Goal: Information Seeking & Learning: Learn about a topic

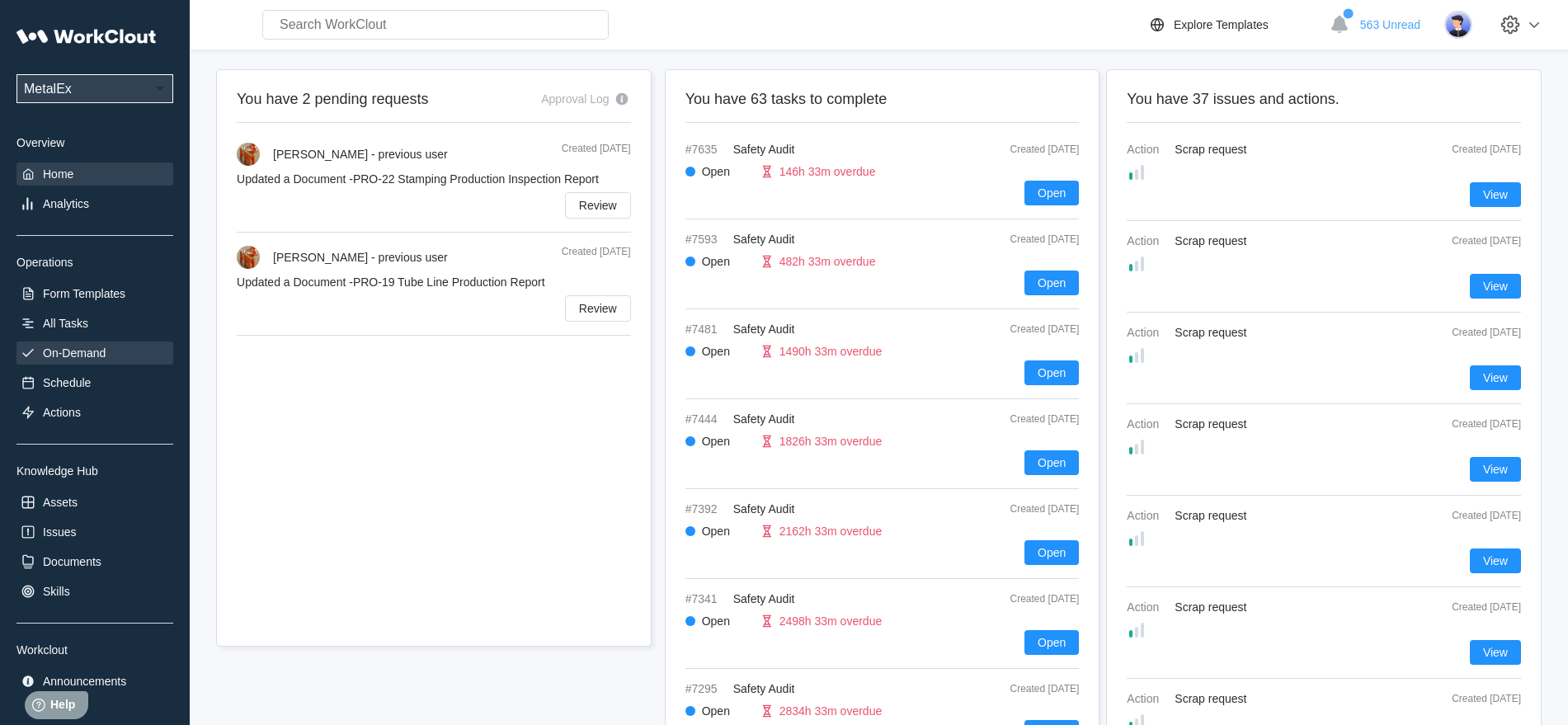
click at [77, 354] on div "On-Demand" at bounding box center [74, 353] width 62 height 13
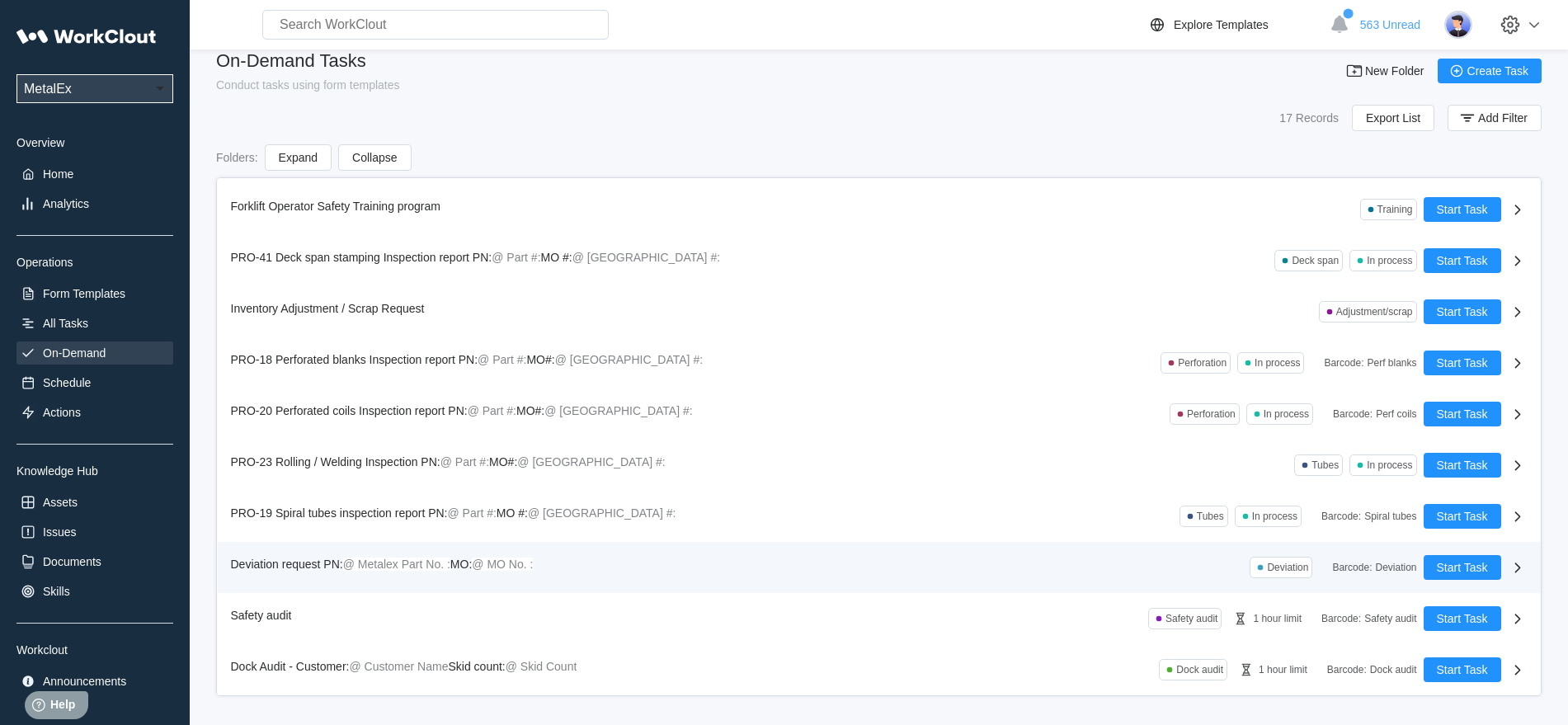
scroll to position [23, 0]
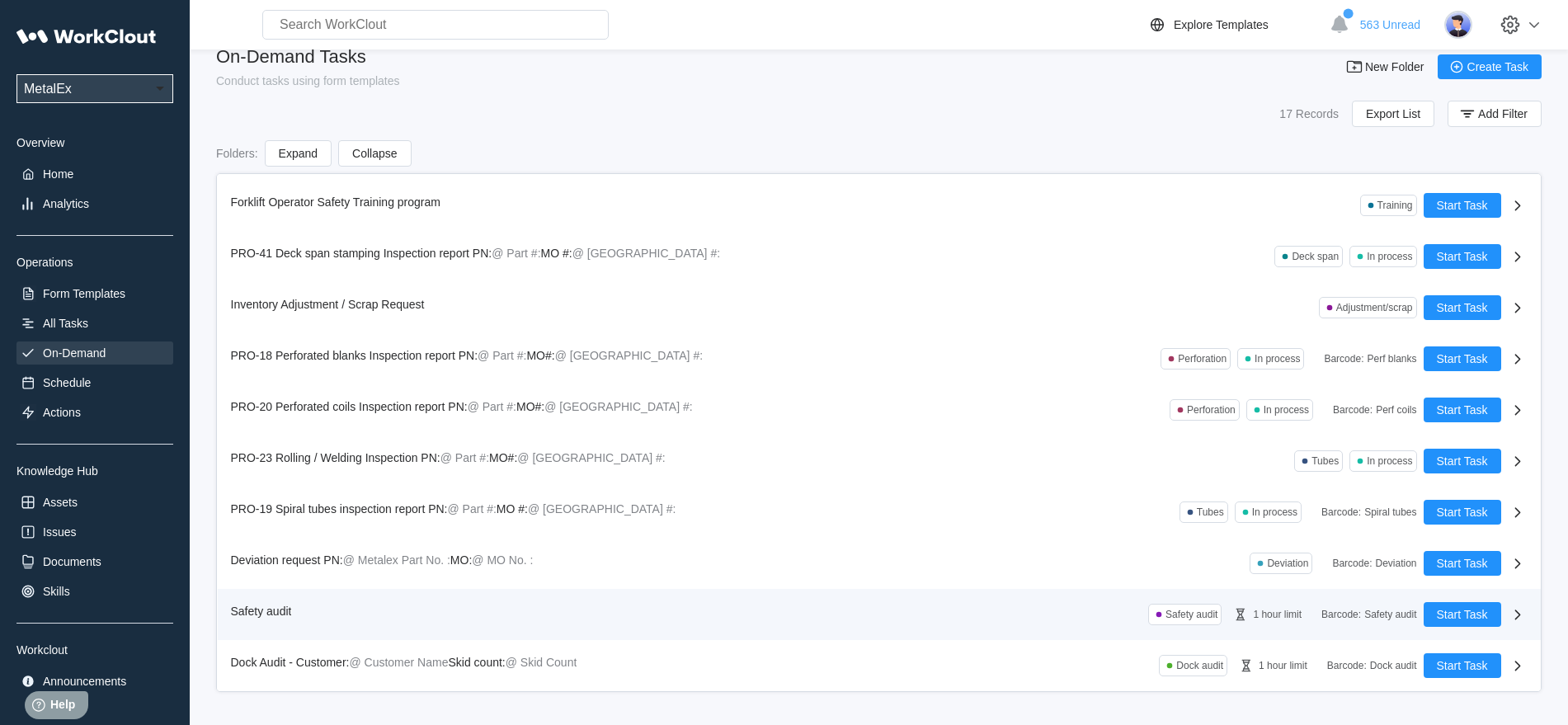
click at [276, 609] on span "Safety audit" at bounding box center [261, 611] width 61 height 13
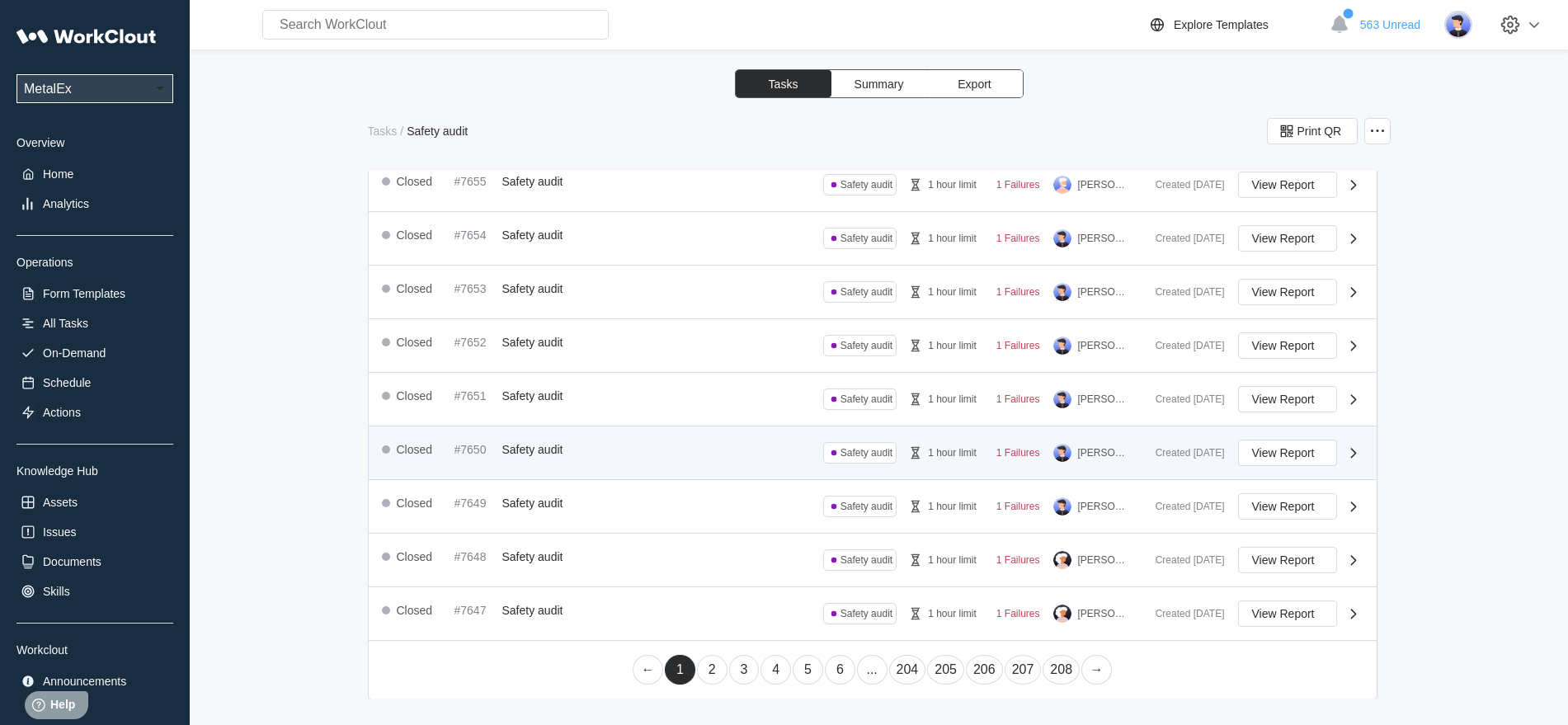
scroll to position [573, 0]
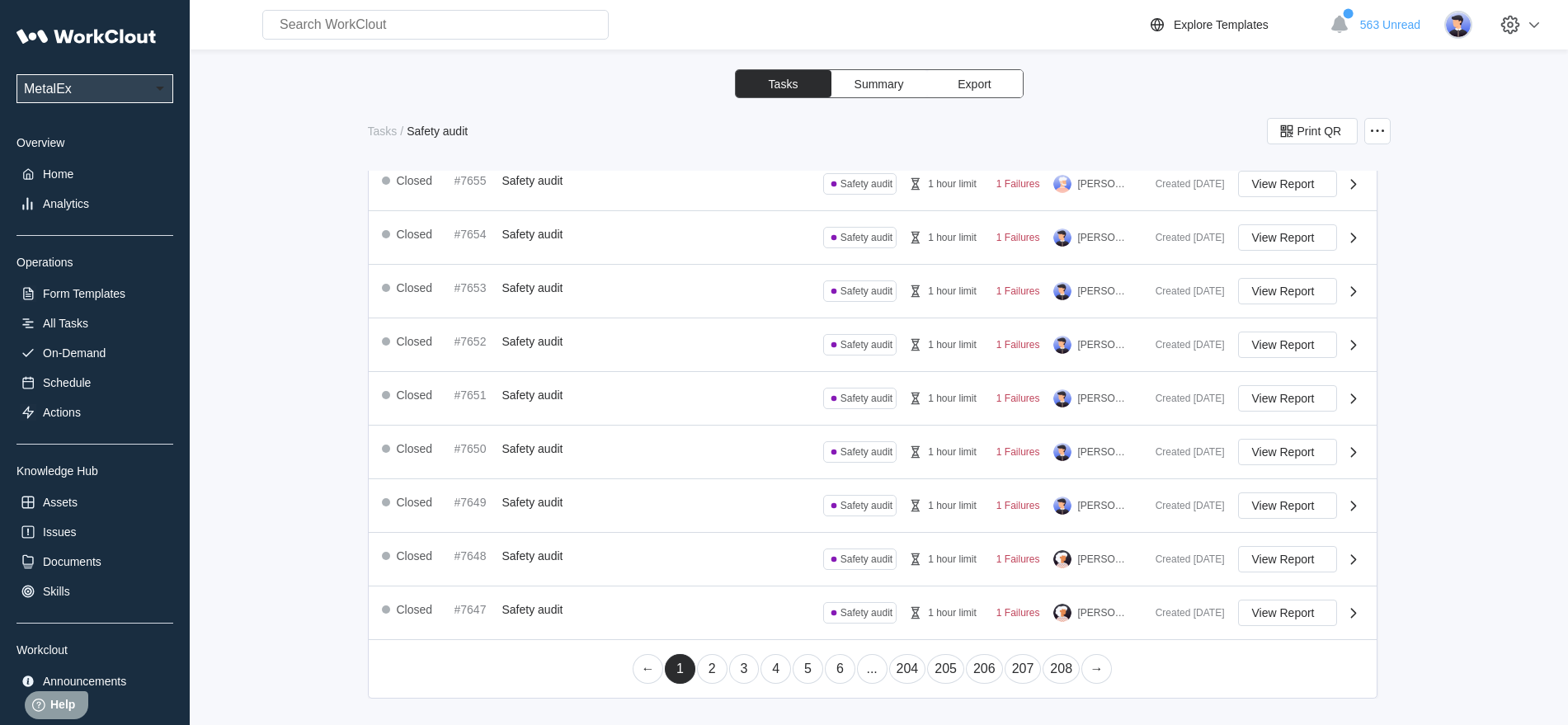
click at [703, 666] on link "2" at bounding box center [712, 668] width 30 height 29
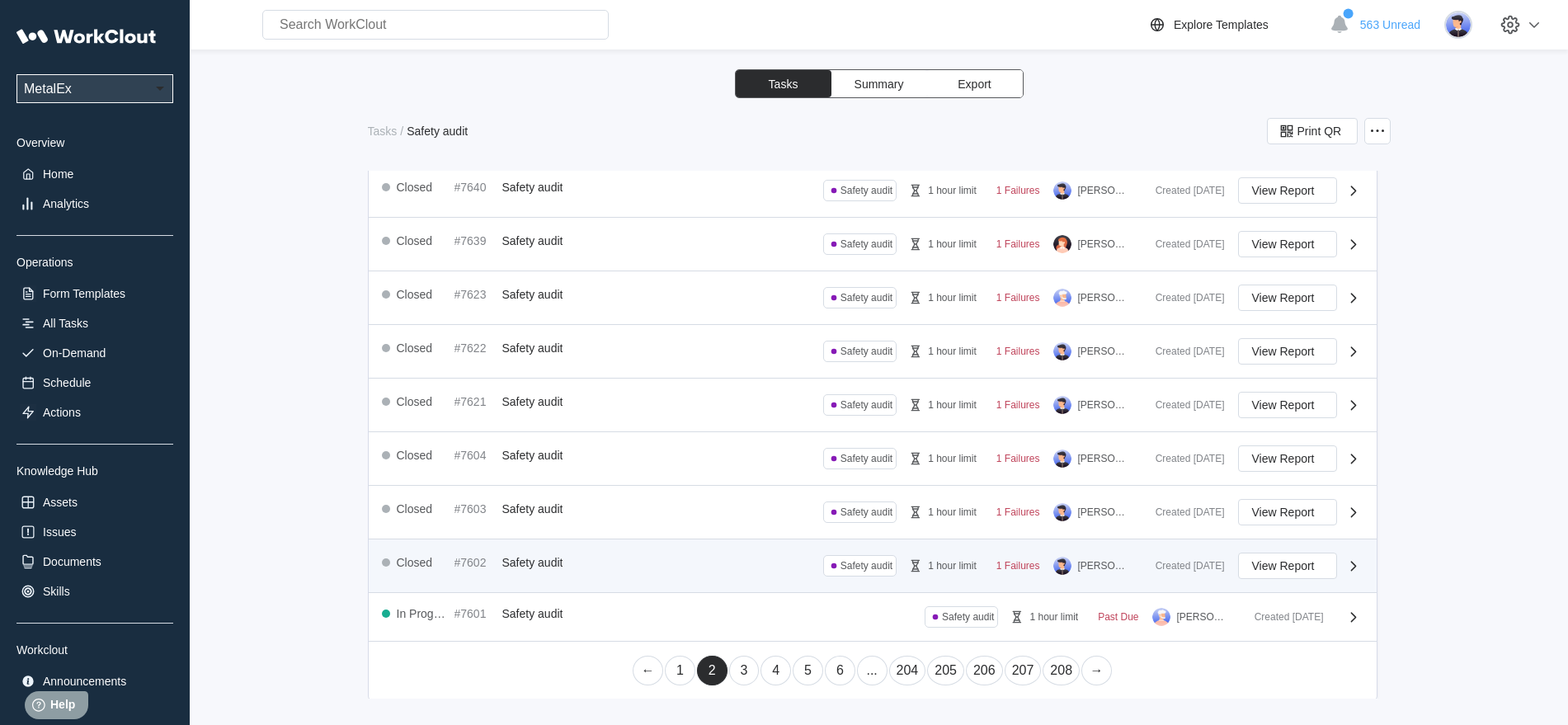
scroll to position [563, 0]
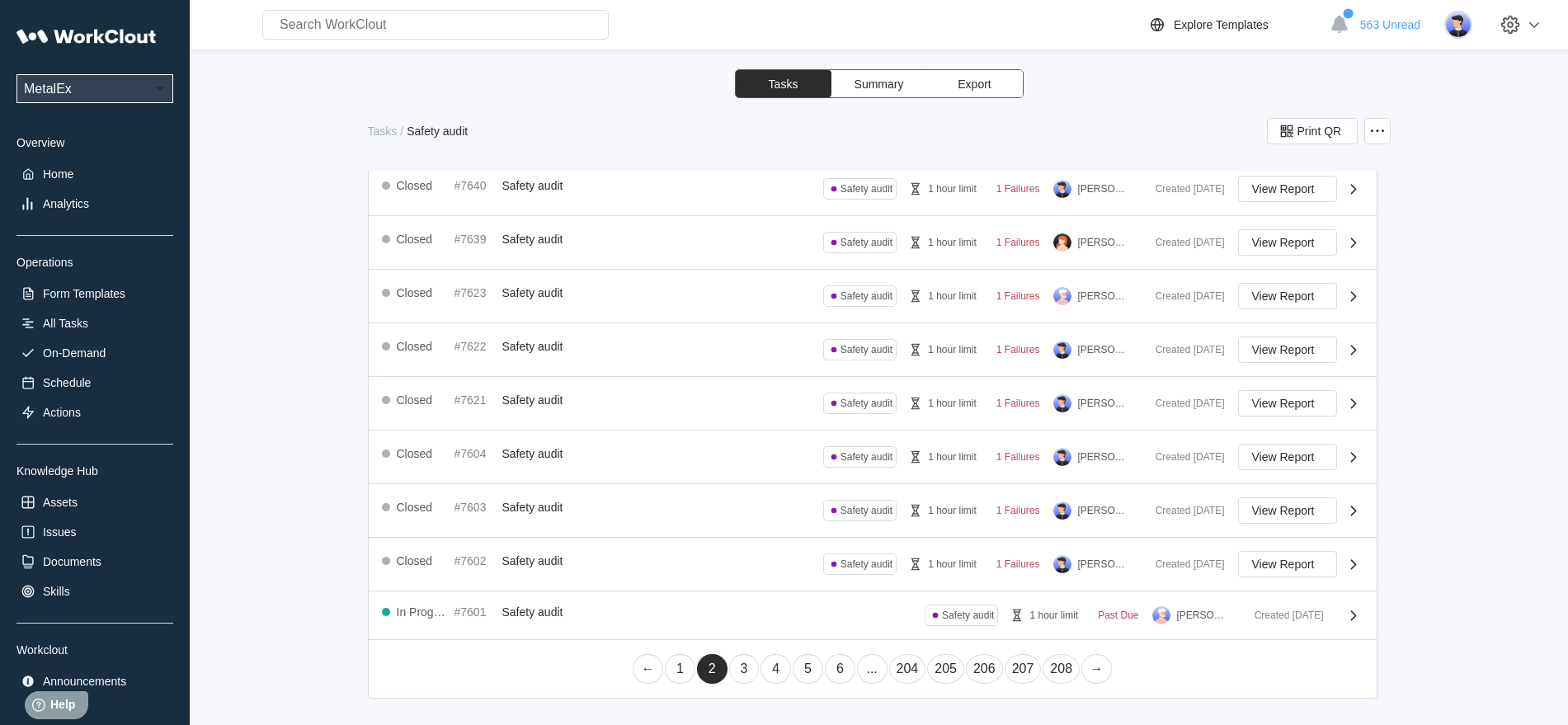
click at [679, 667] on link "1" at bounding box center [680, 668] width 30 height 29
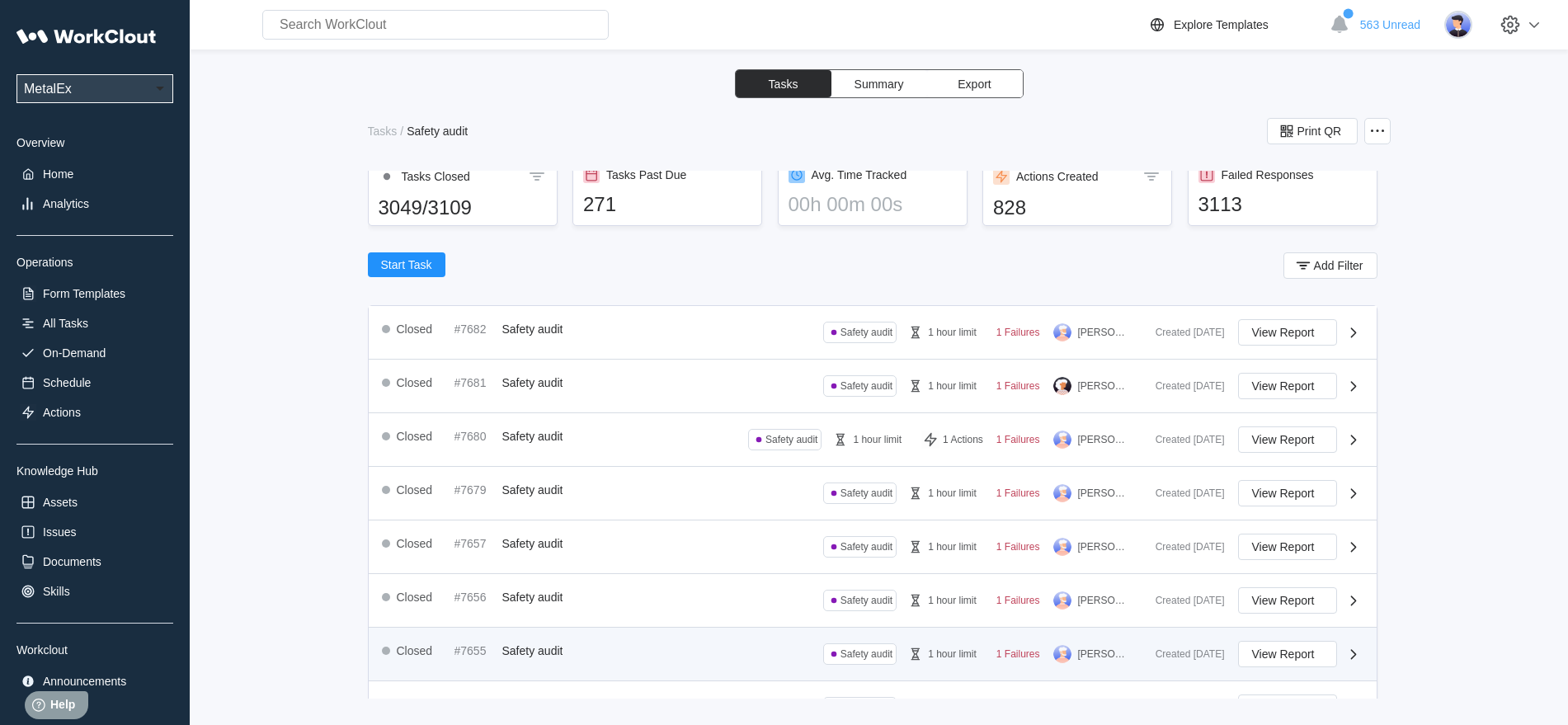
scroll to position [0, 0]
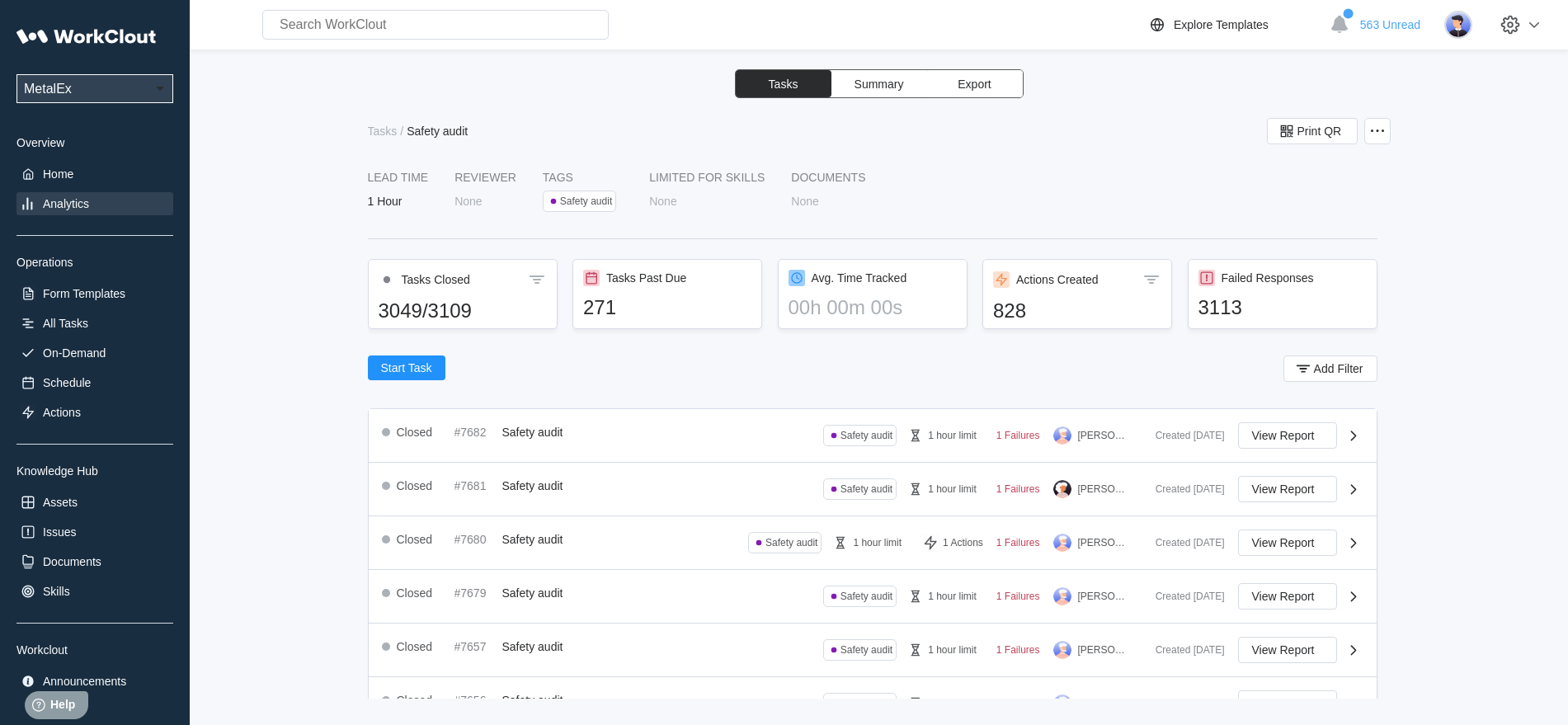
click at [70, 199] on div "Analytics" at bounding box center [65, 203] width 46 height 13
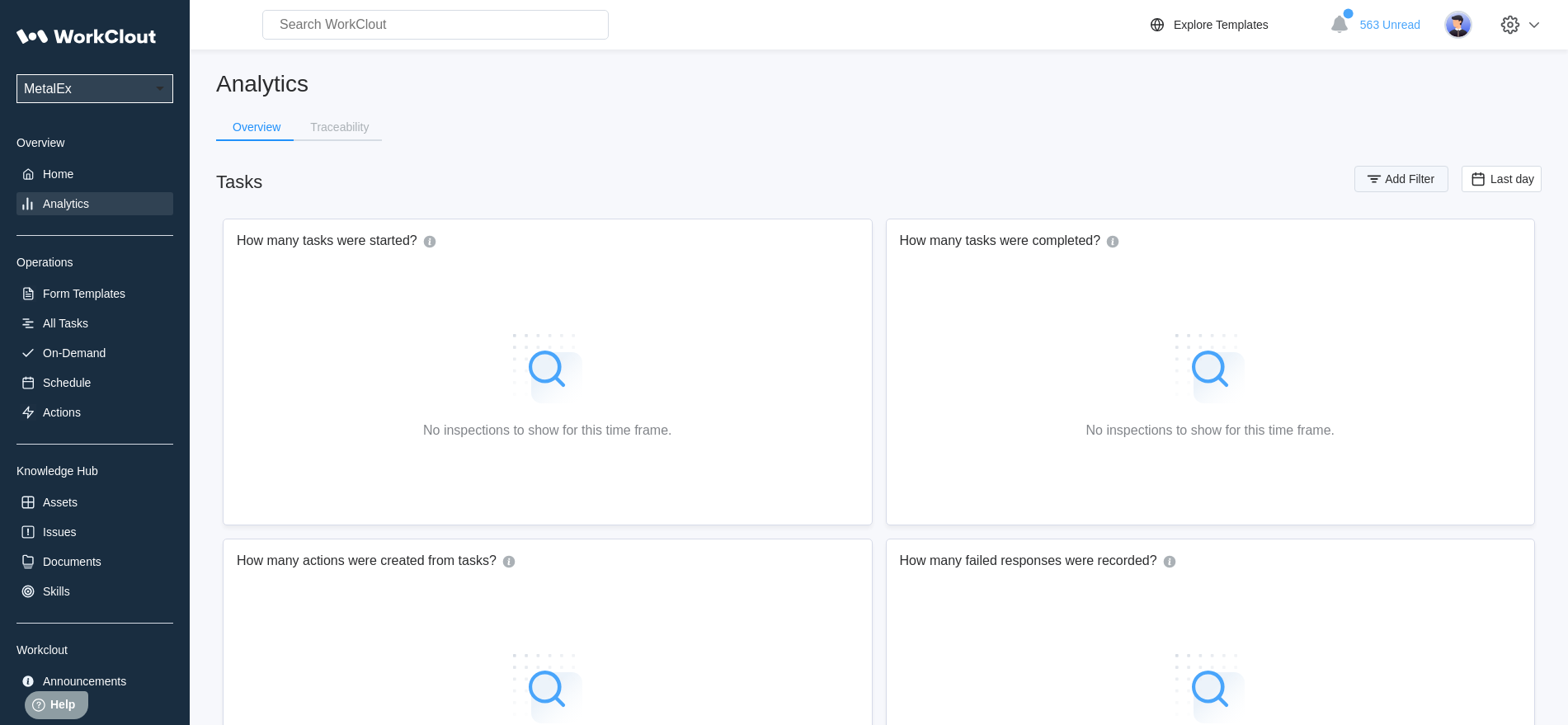
click at [1406, 180] on span "Add Filter" at bounding box center [1409, 179] width 49 height 11
click at [1048, 243] on icon at bounding box center [1045, 244] width 18 height 18
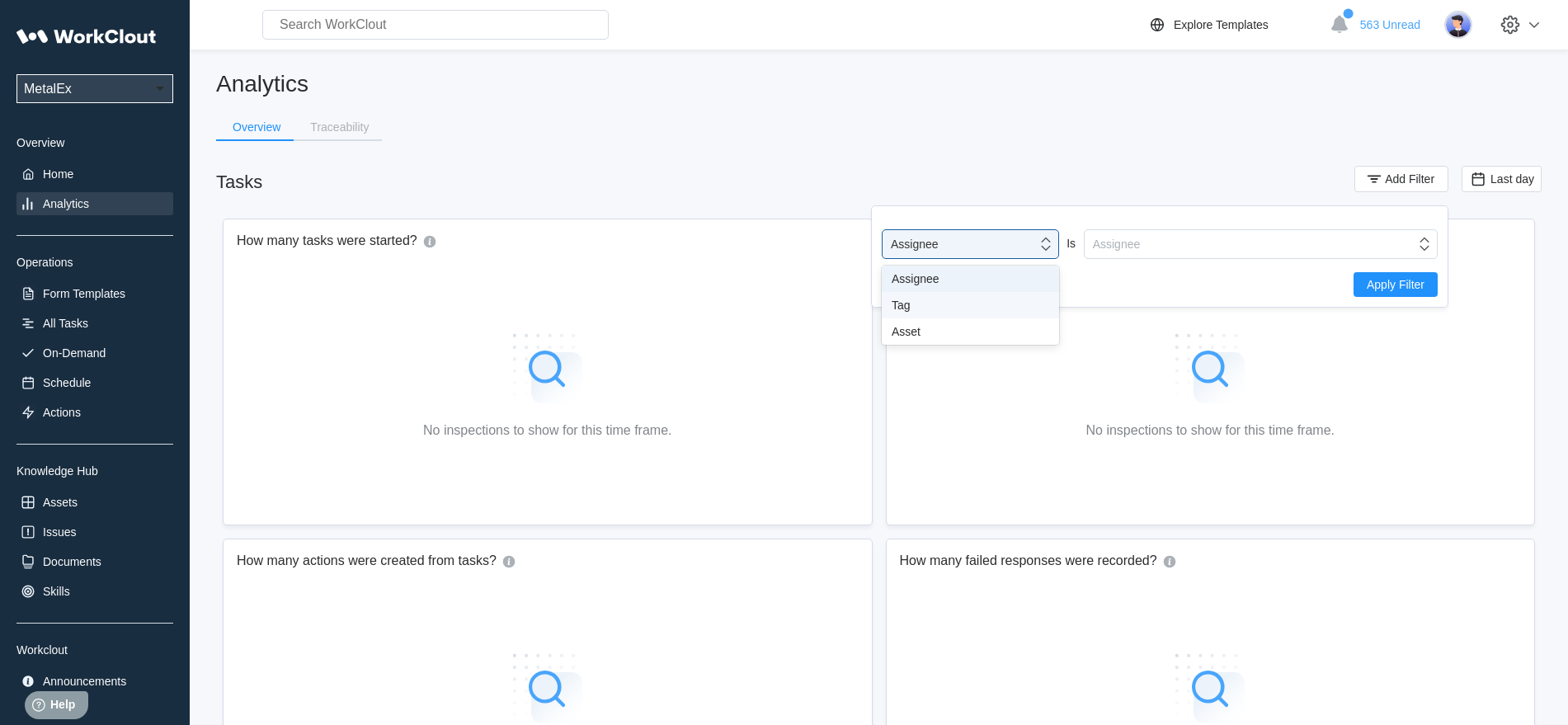
click at [906, 303] on div "Tag" at bounding box center [970, 305] width 158 height 13
click at [1322, 247] on div "Tag" at bounding box center [1250, 244] width 331 height 23
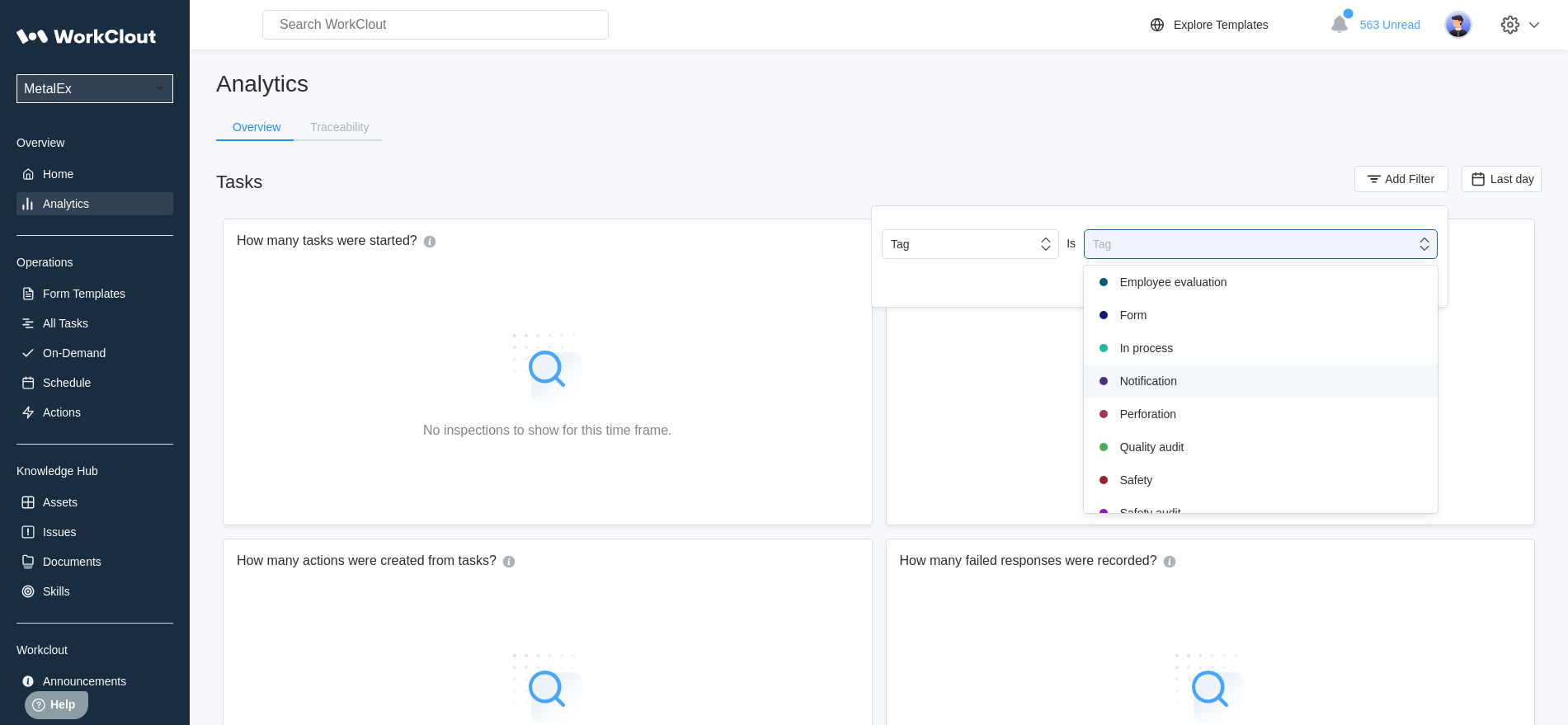
scroll to position [309, 0]
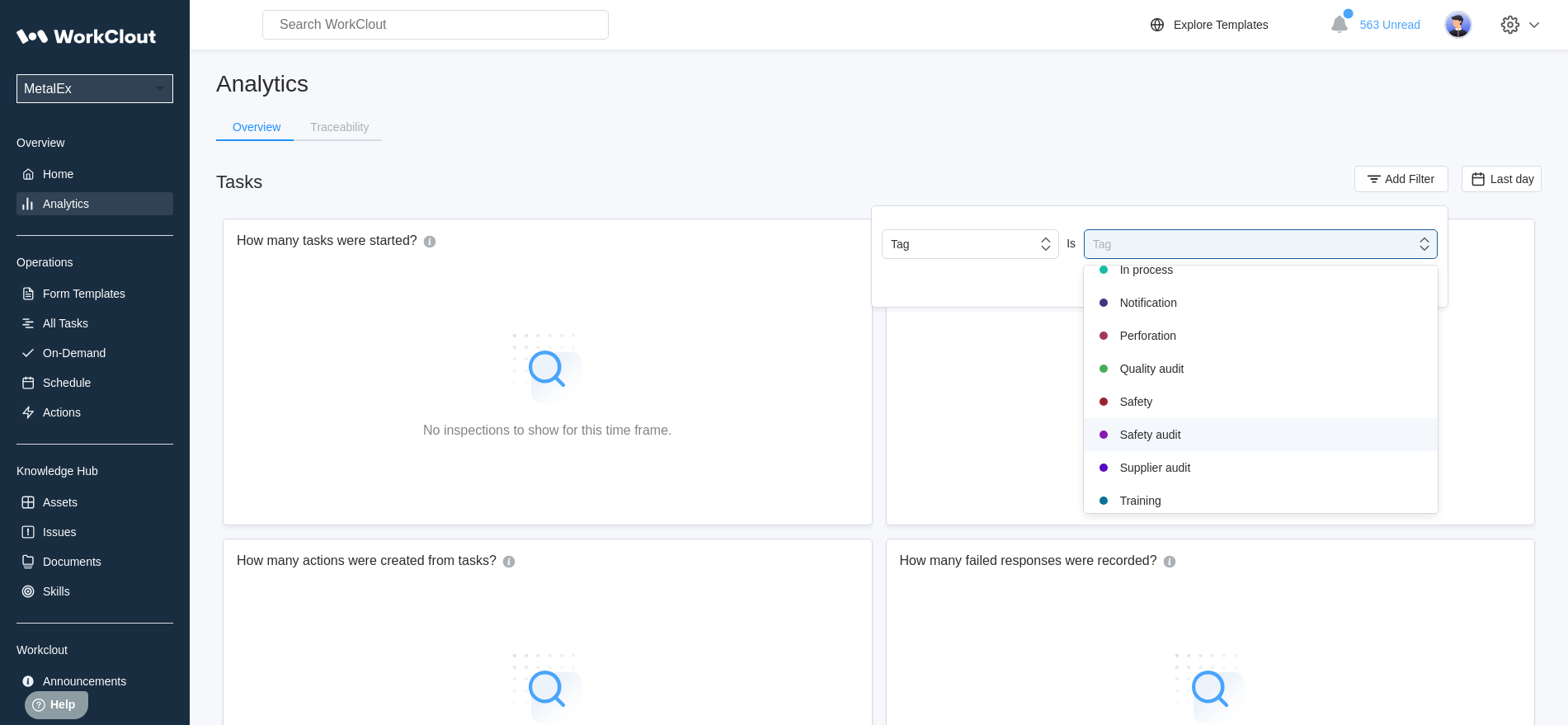
click at [1160, 438] on div "Safety audit" at bounding box center [1260, 434] width 334 height 20
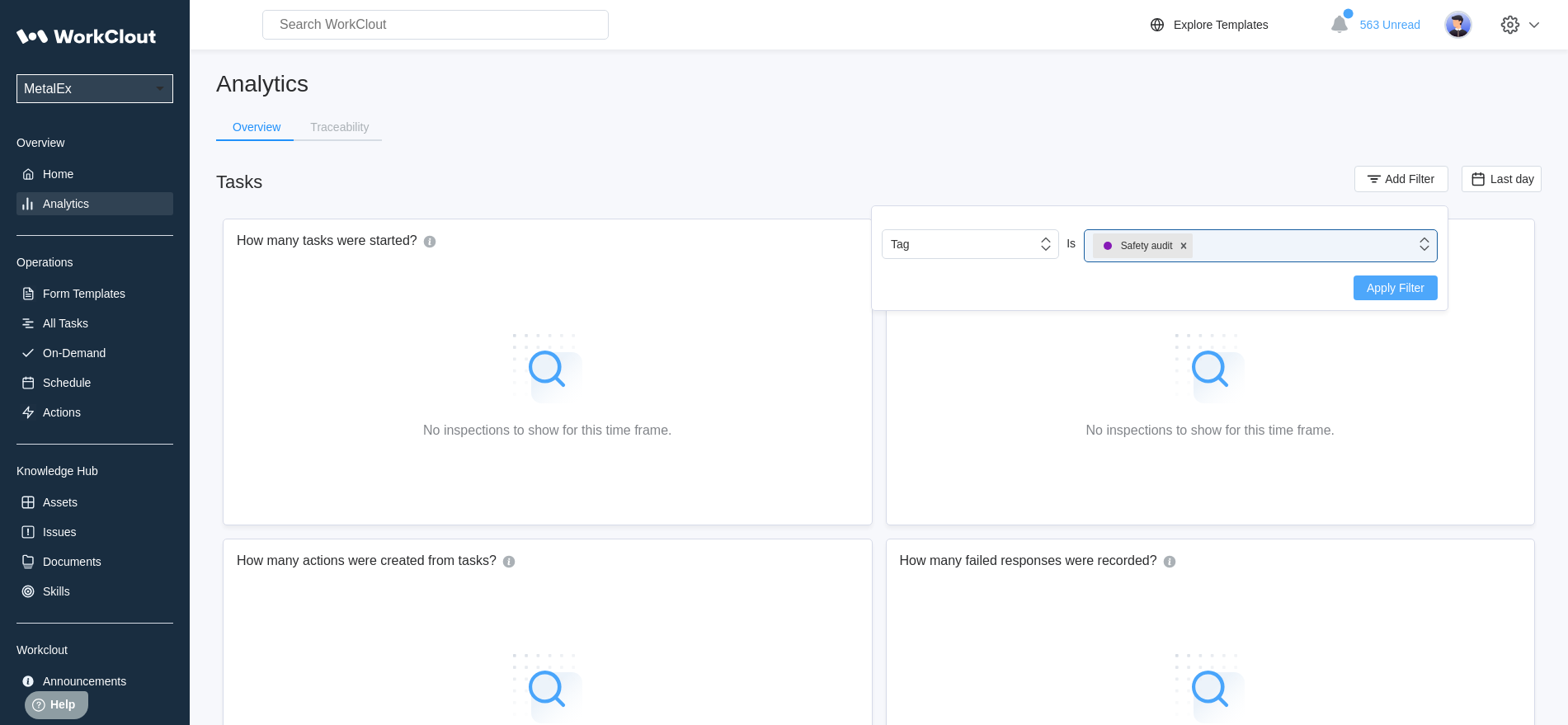
click at [1395, 294] on button "Apply Filter" at bounding box center [1395, 287] width 84 height 25
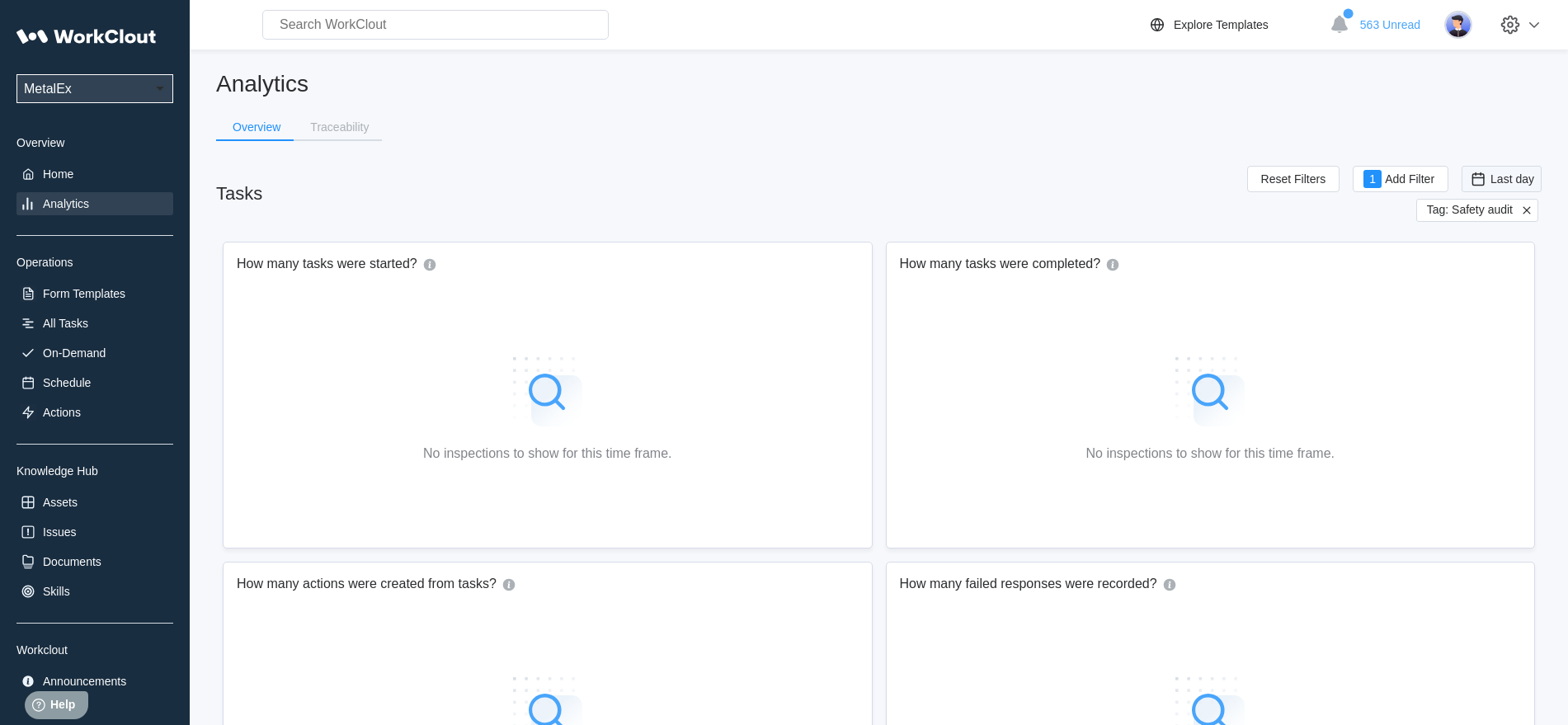
click at [1497, 177] on span "Last day" at bounding box center [1512, 179] width 44 height 13
click at [1474, 345] on div "Custom" at bounding box center [1476, 345] width 40 height 13
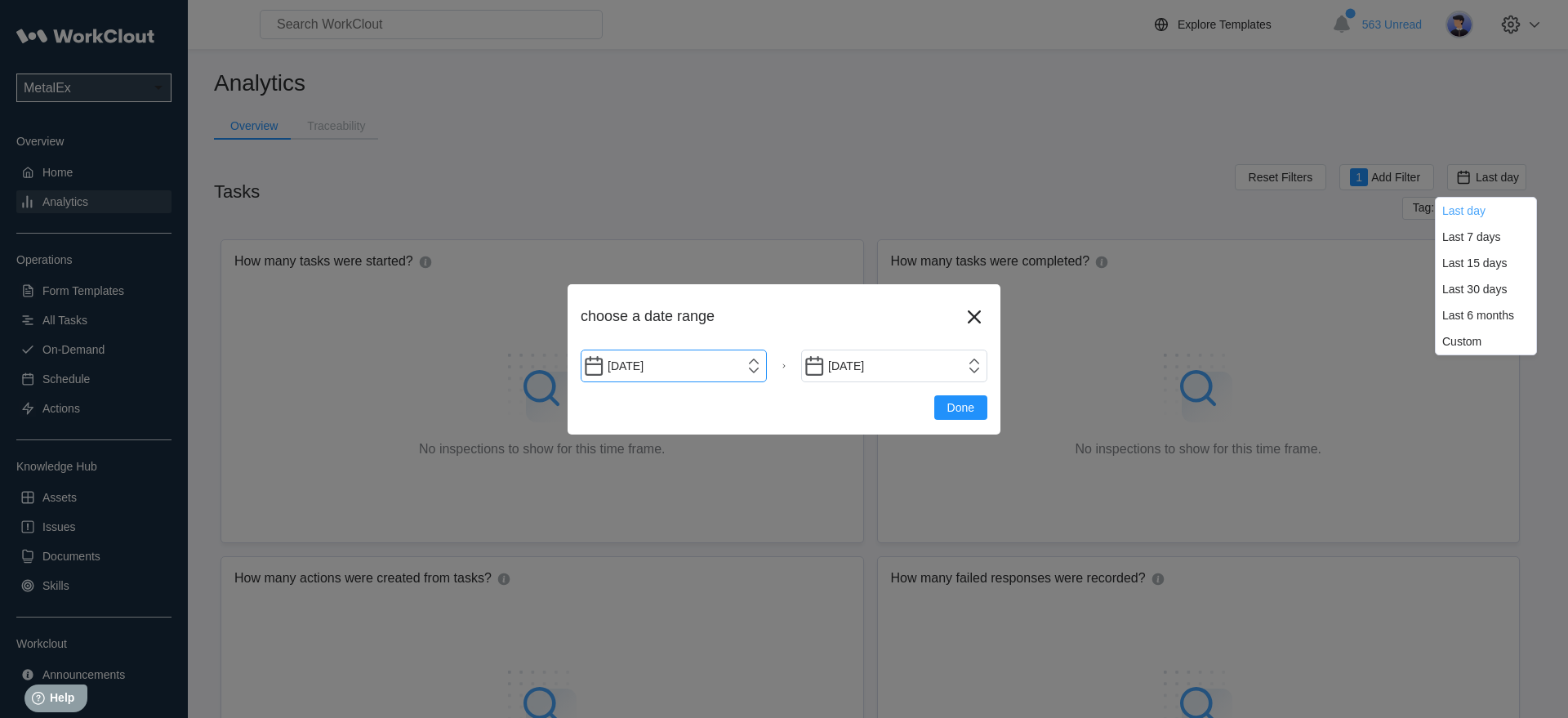
click at [713, 369] on input "[DATE]" at bounding box center [673, 365] width 186 height 33
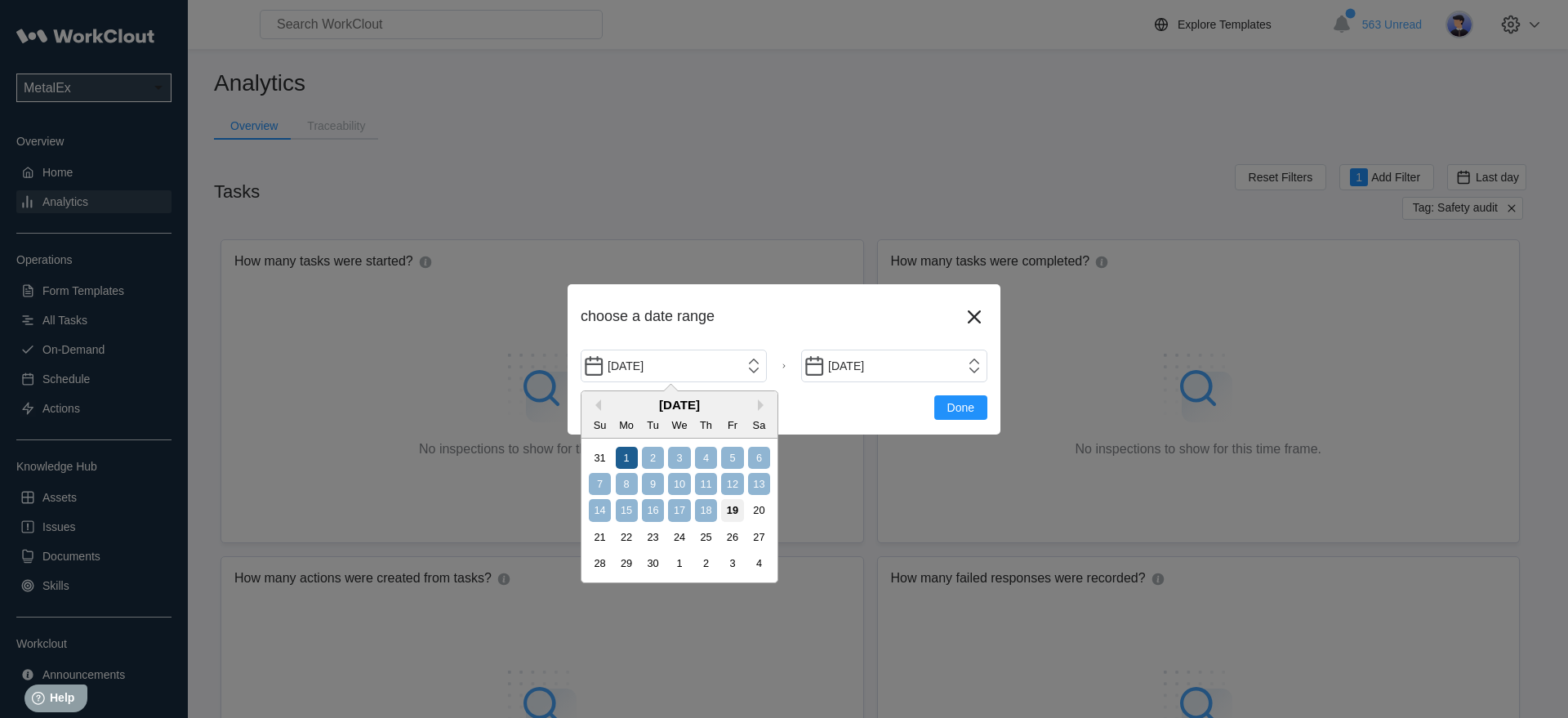
click at [629, 458] on div "1" at bounding box center [628, 458] width 22 height 22
type input "[DATE]"
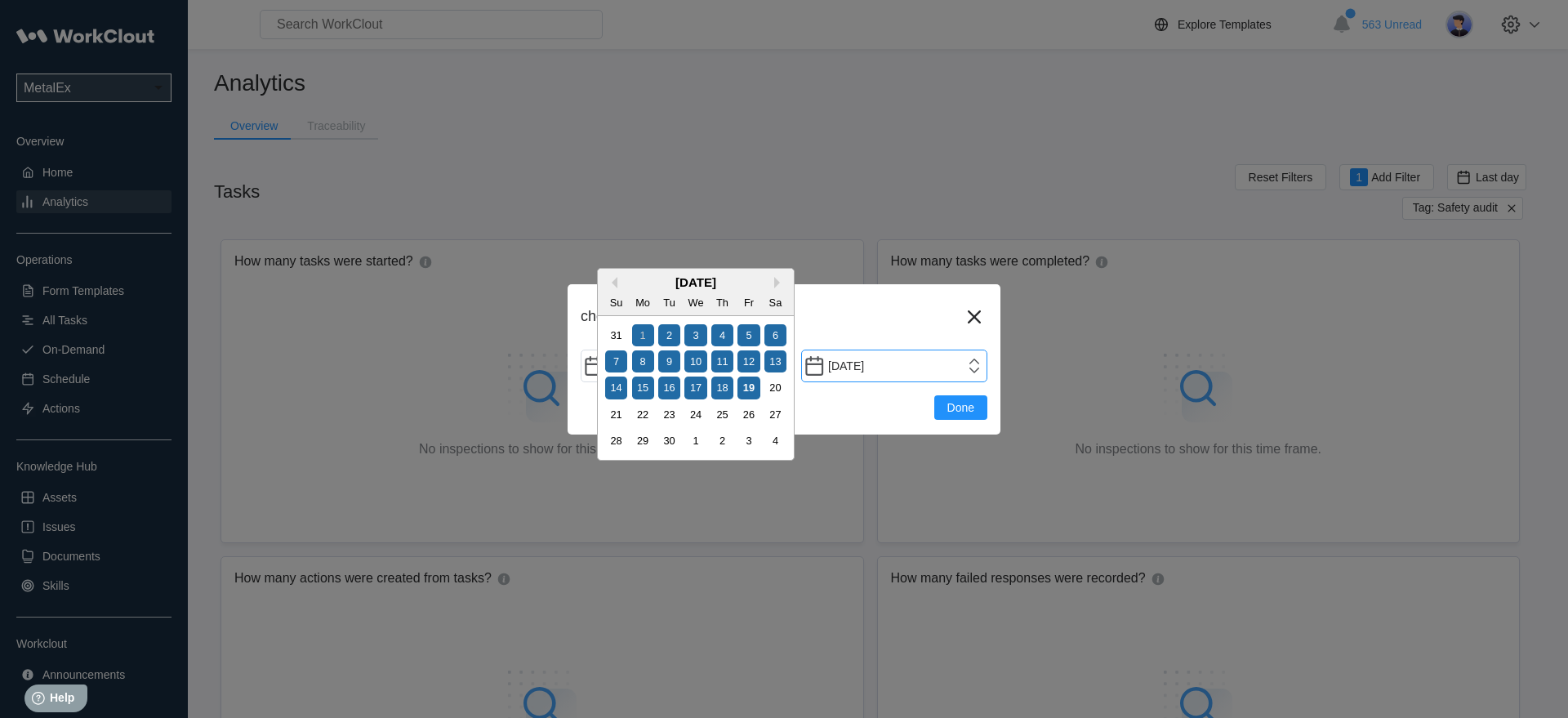
click at [939, 363] on input "[DATE]" at bounding box center [894, 365] width 186 height 33
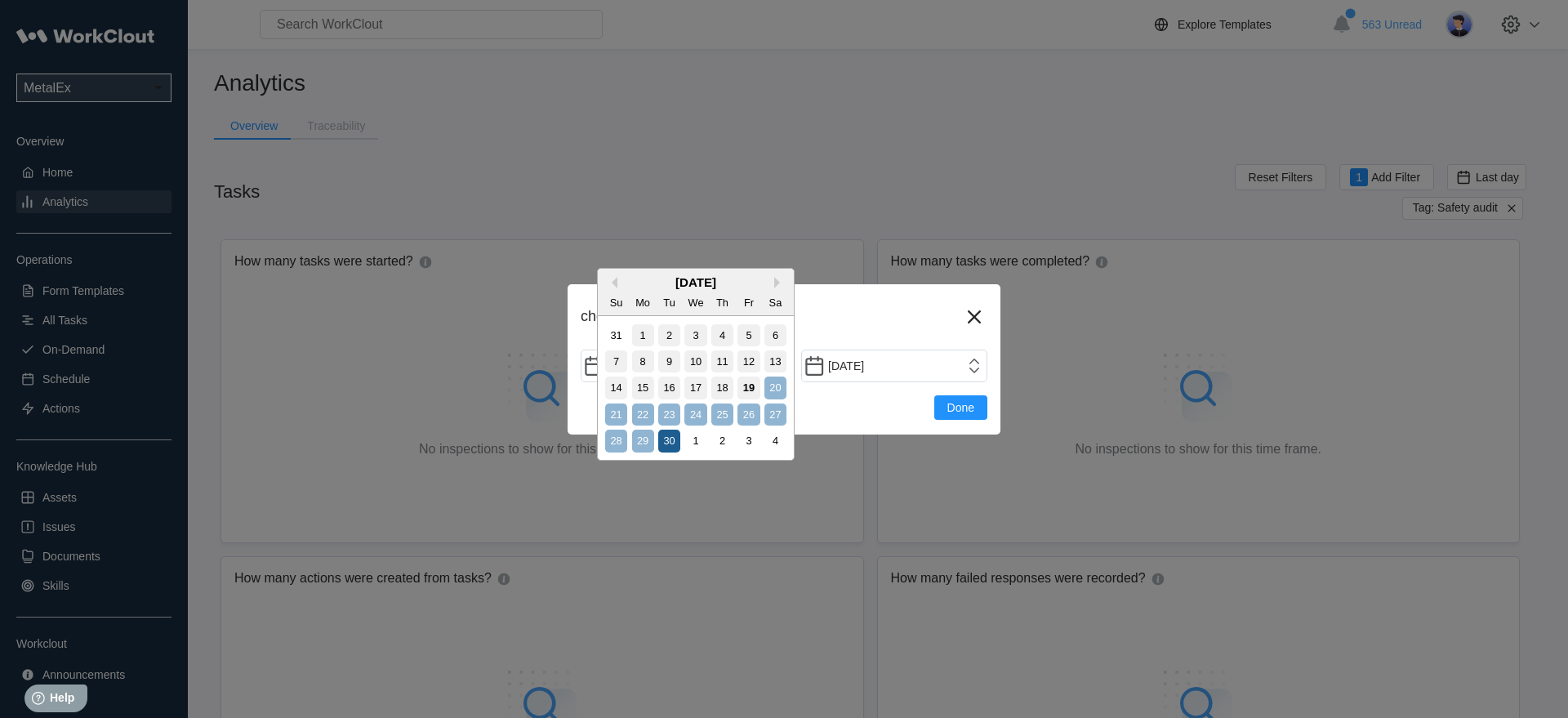
click at [666, 447] on div "30" at bounding box center [670, 441] width 22 height 22
type input "[DATE]"
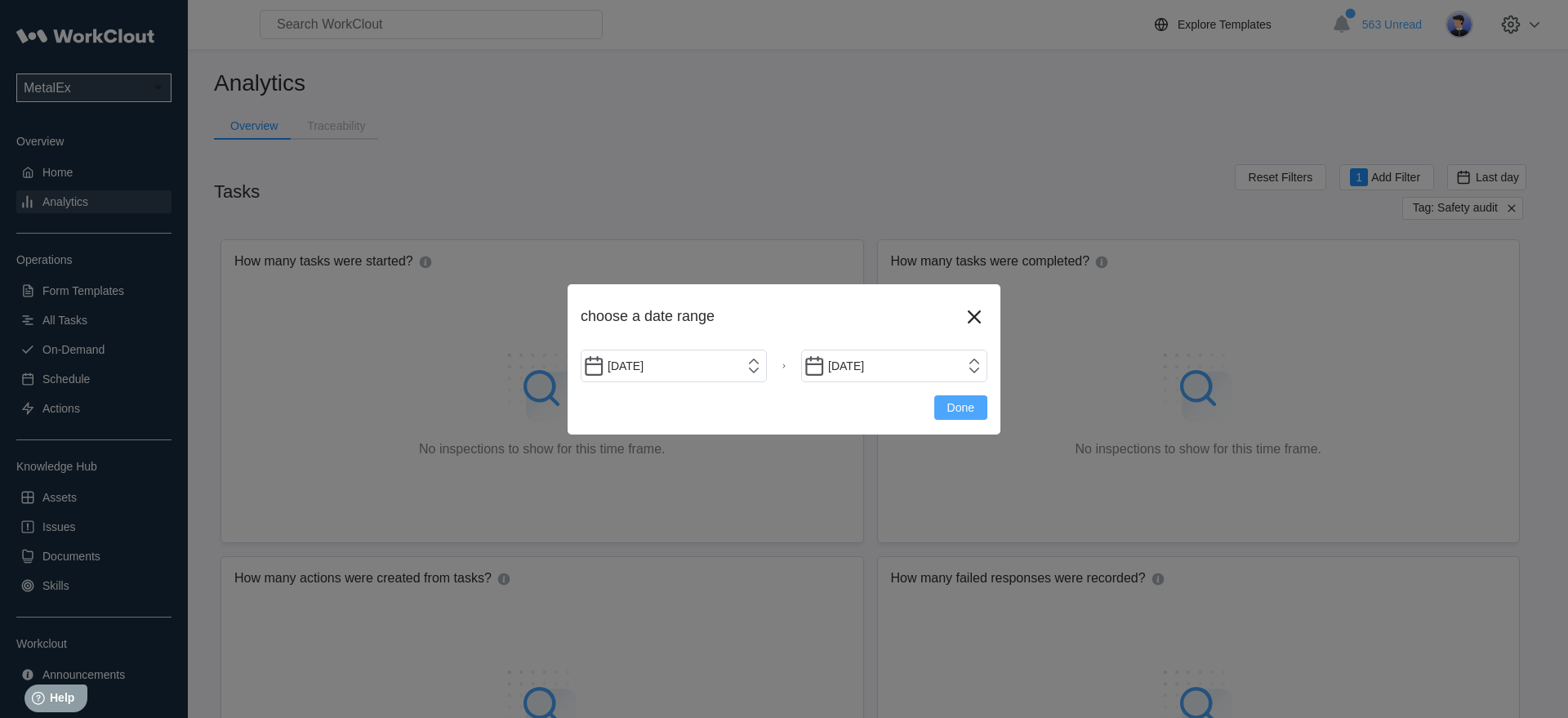
click at [965, 406] on span "Done" at bounding box center [961, 407] width 27 height 11
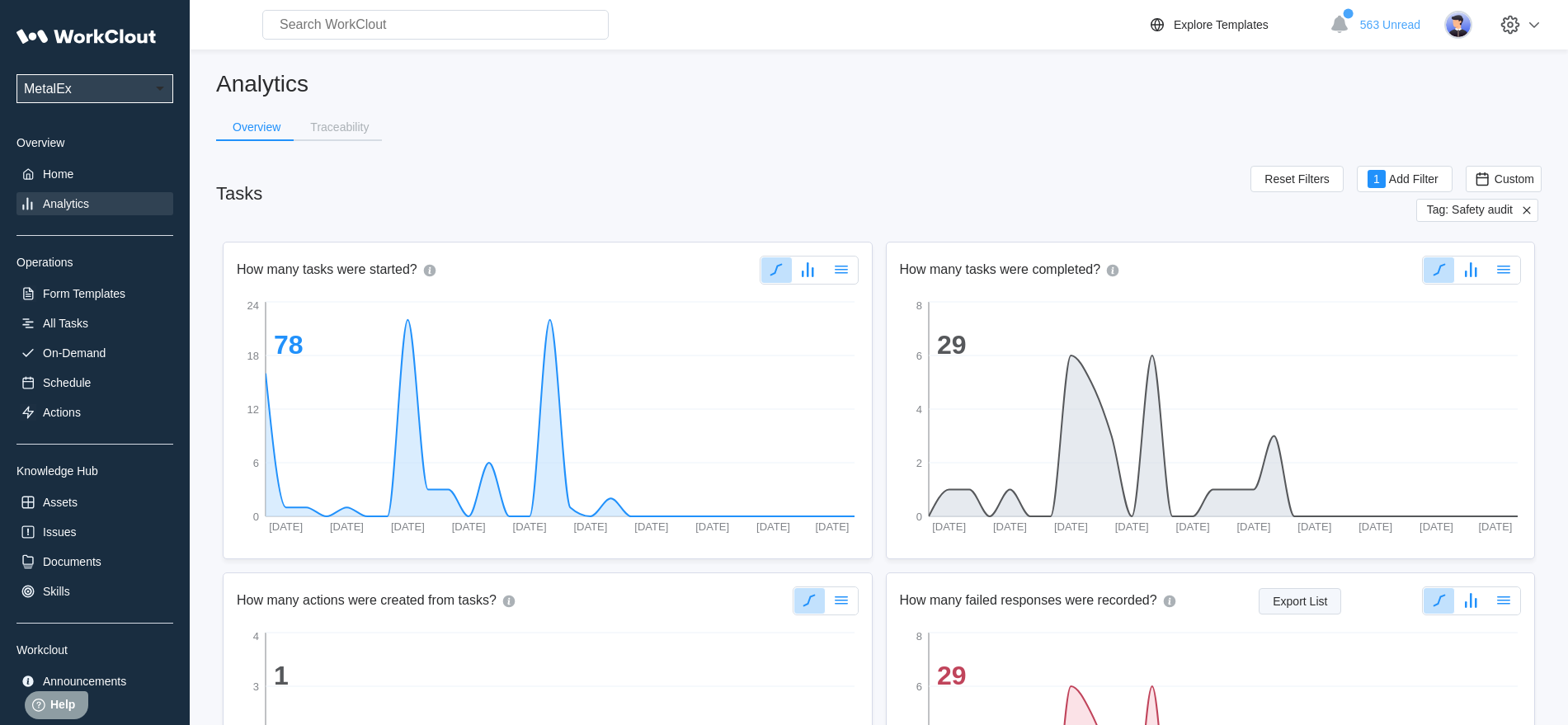
click at [1307, 602] on span "Export List" at bounding box center [1300, 601] width 55 height 11
